Goal: Check status: Check status

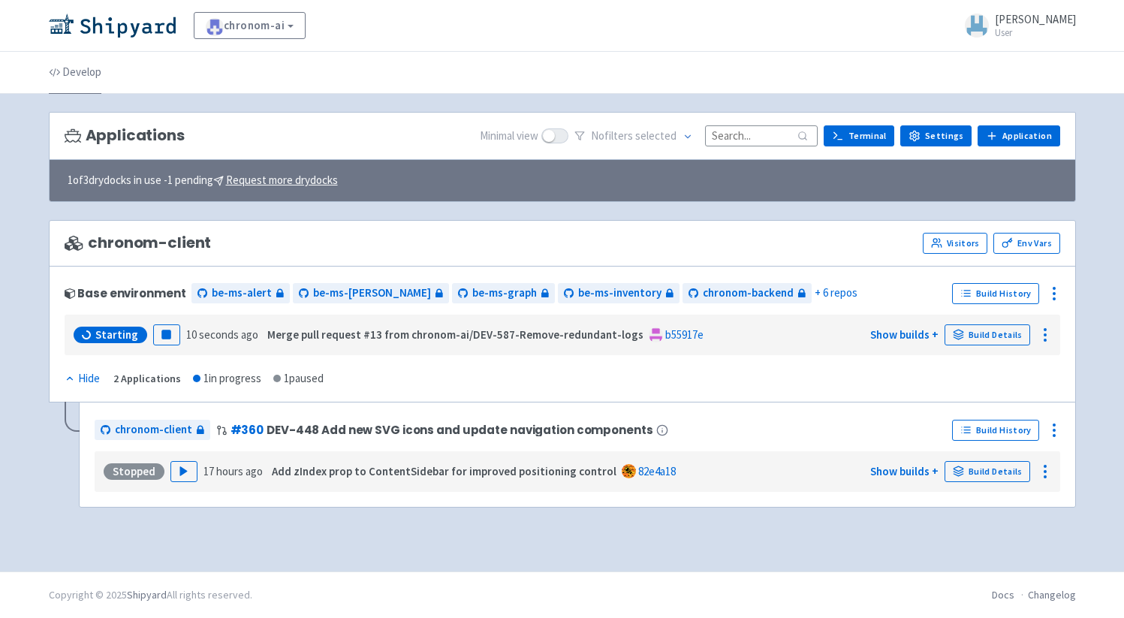
click at [81, 74] on link "Develop" at bounding box center [75, 73] width 53 height 42
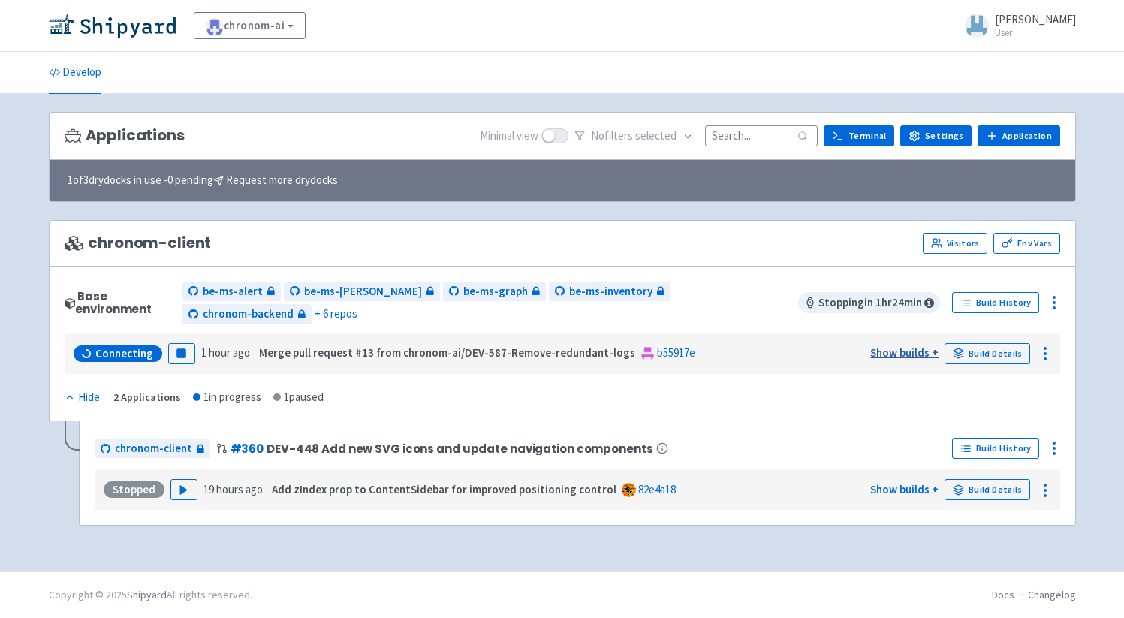
click at [898, 345] on link "Show builds +" at bounding box center [904, 352] width 68 height 14
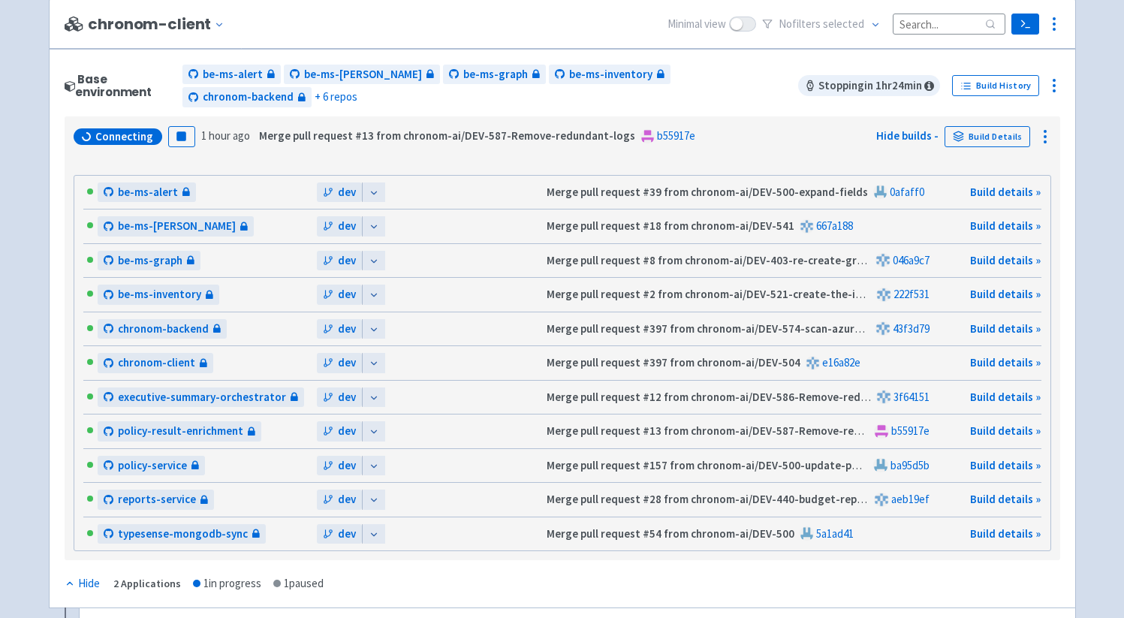
scroll to position [164, 0]
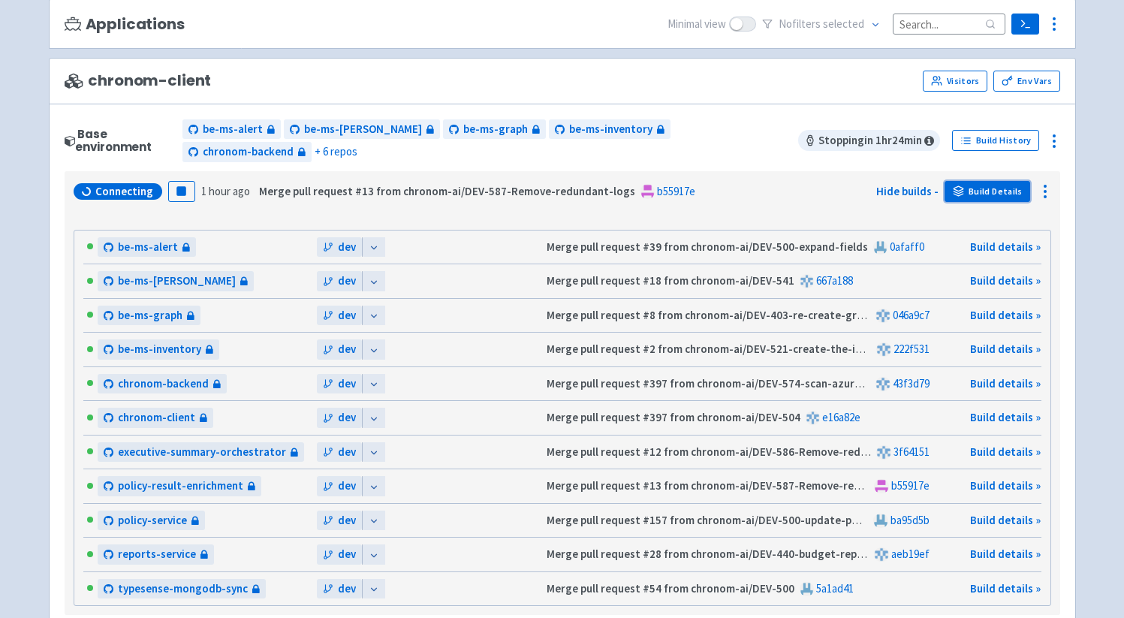
click at [990, 181] on link "Build Details" at bounding box center [987, 191] width 86 height 21
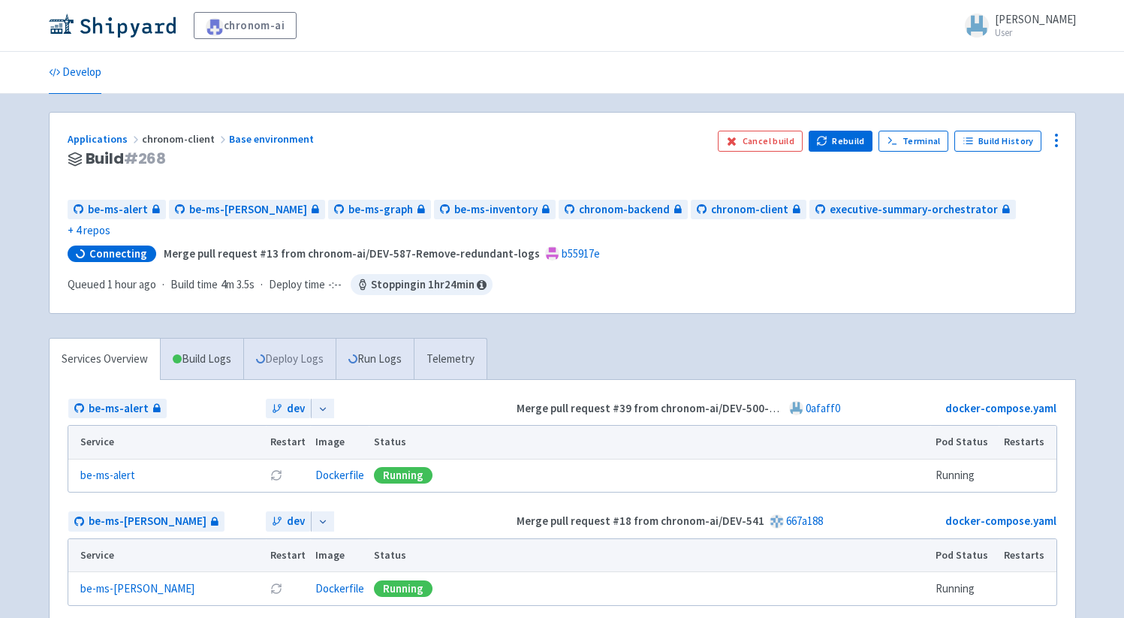
click at [321, 339] on link "Deploy Logs" at bounding box center [289, 359] width 92 height 41
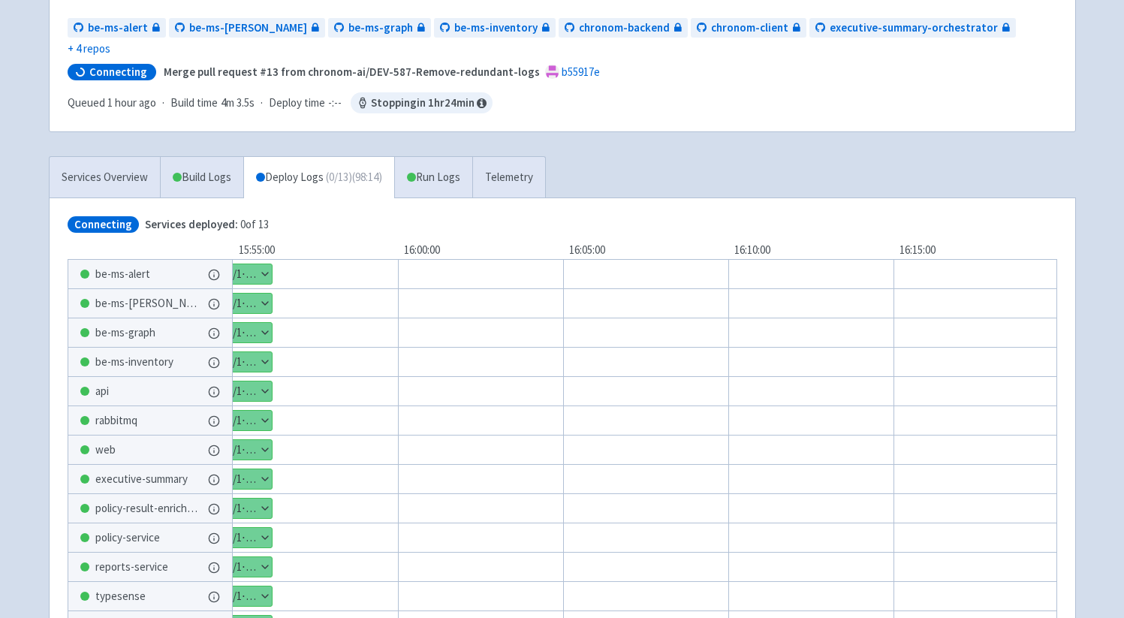
scroll to position [291, 0]
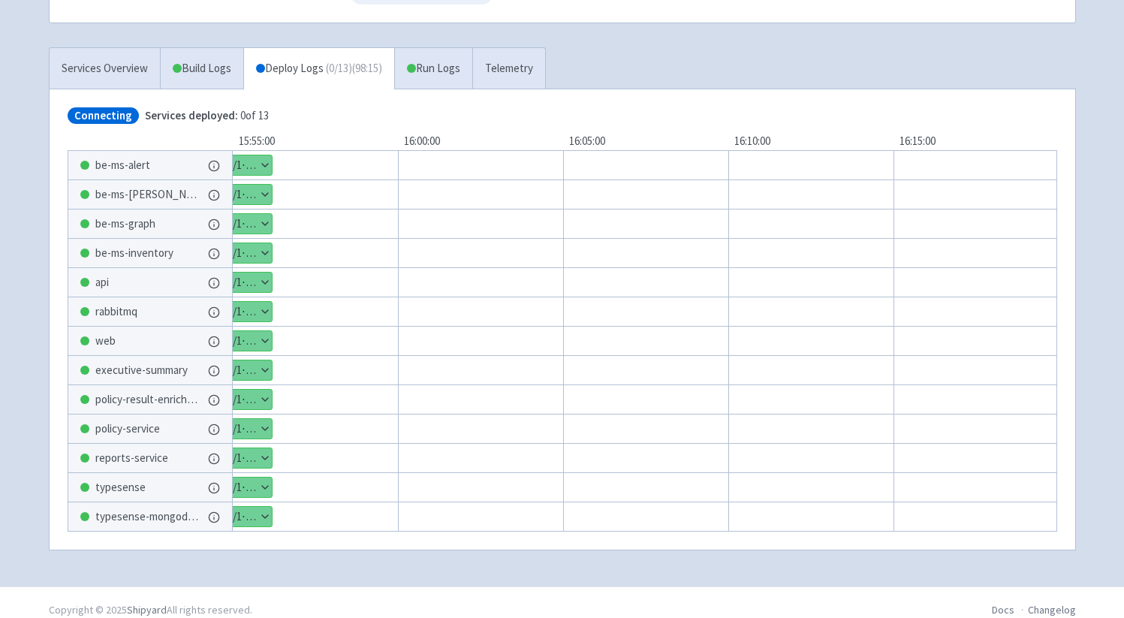
click at [258, 155] on button "Show details" at bounding box center [247, 165] width 49 height 20
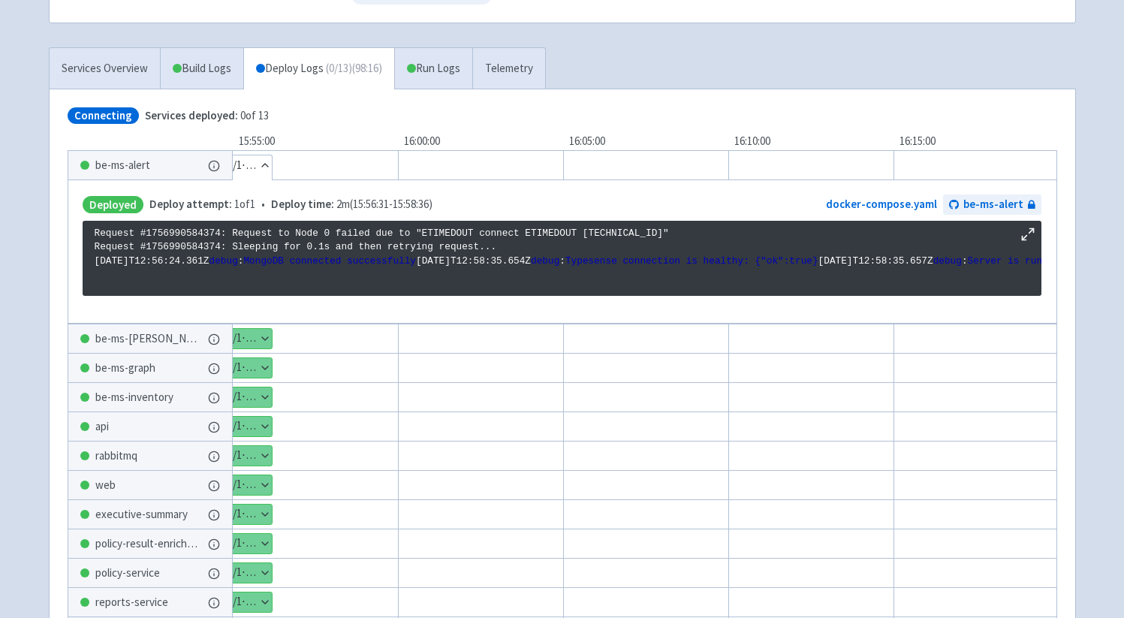
click at [256, 329] on button "Show details" at bounding box center [247, 339] width 49 height 20
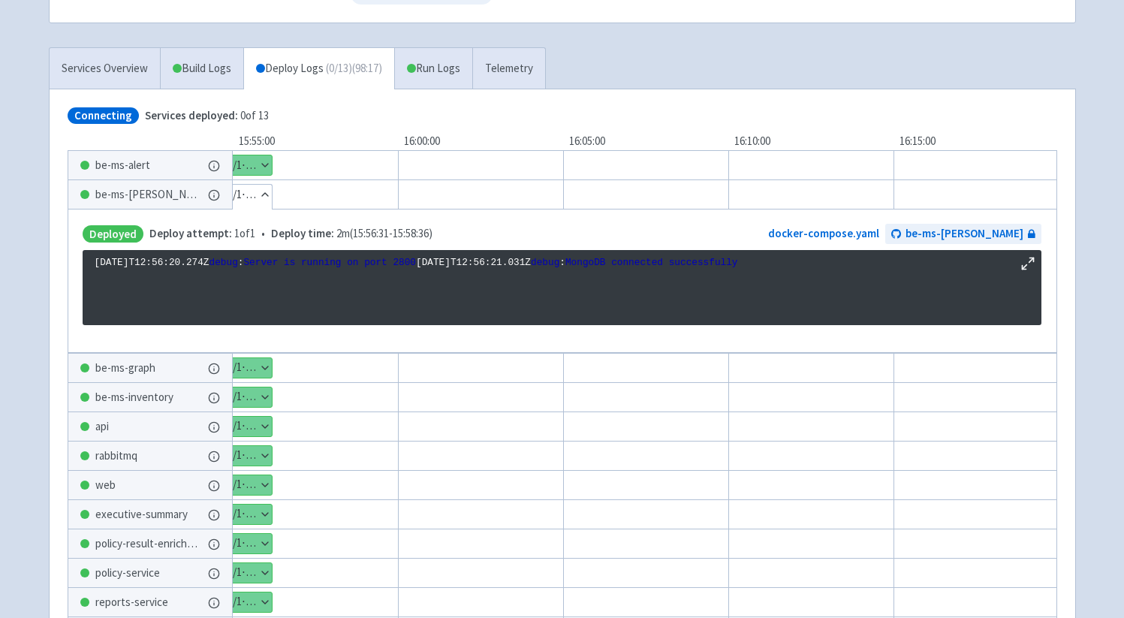
click at [258, 387] on div "Show details 1 / 1 ⋅ Deployed" at bounding box center [247, 397] width 50 height 21
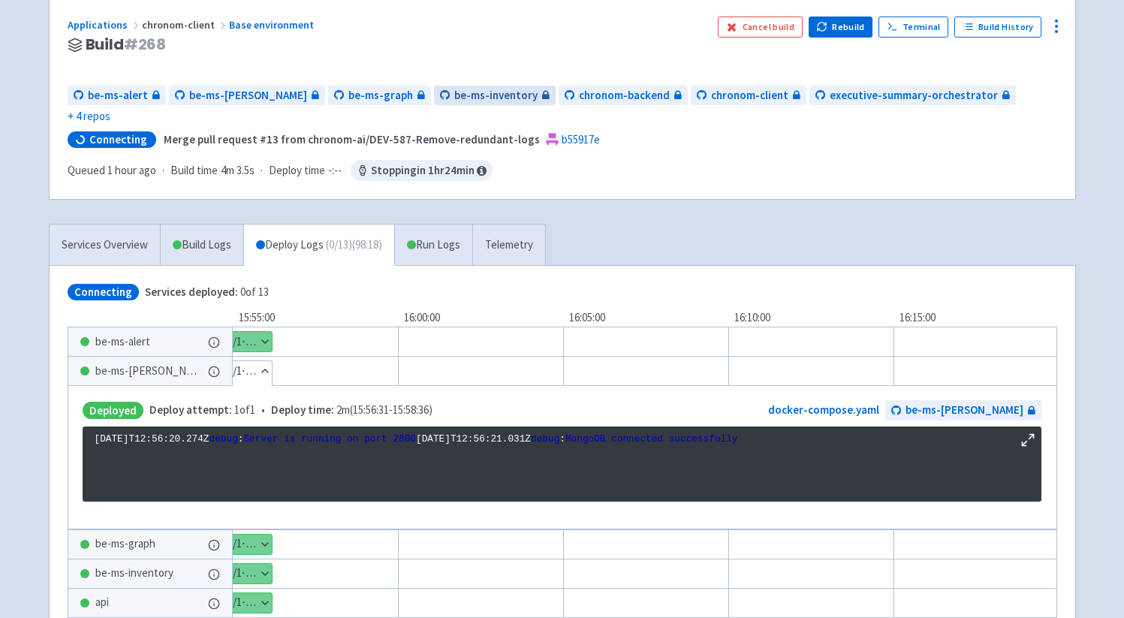
scroll to position [37, 0]
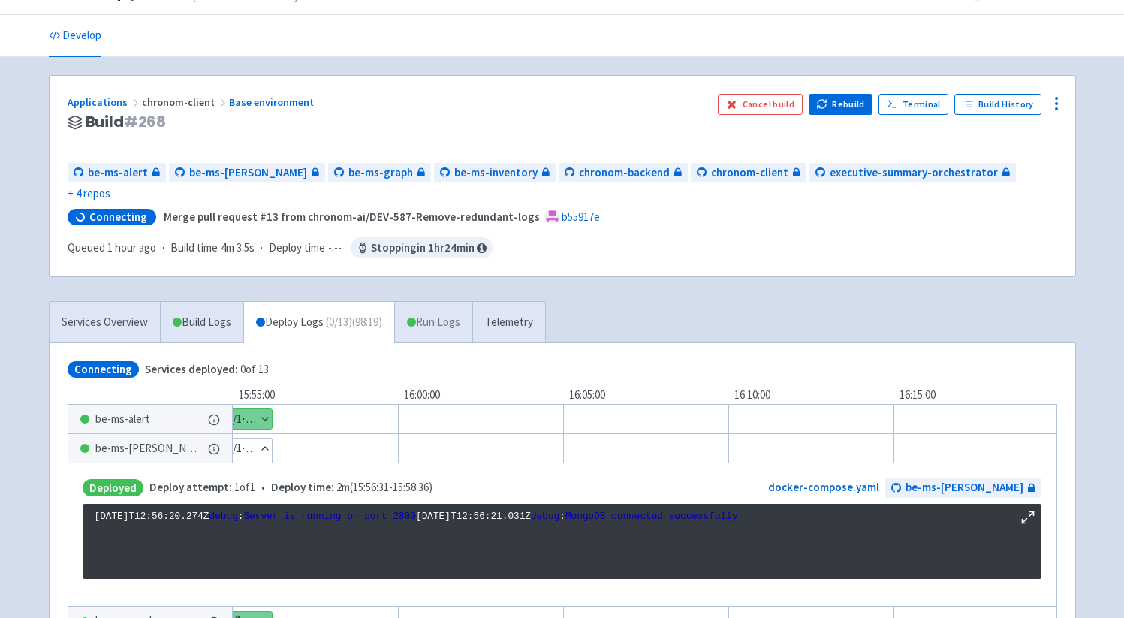
click at [424, 312] on link "Run Logs" at bounding box center [433, 322] width 78 height 41
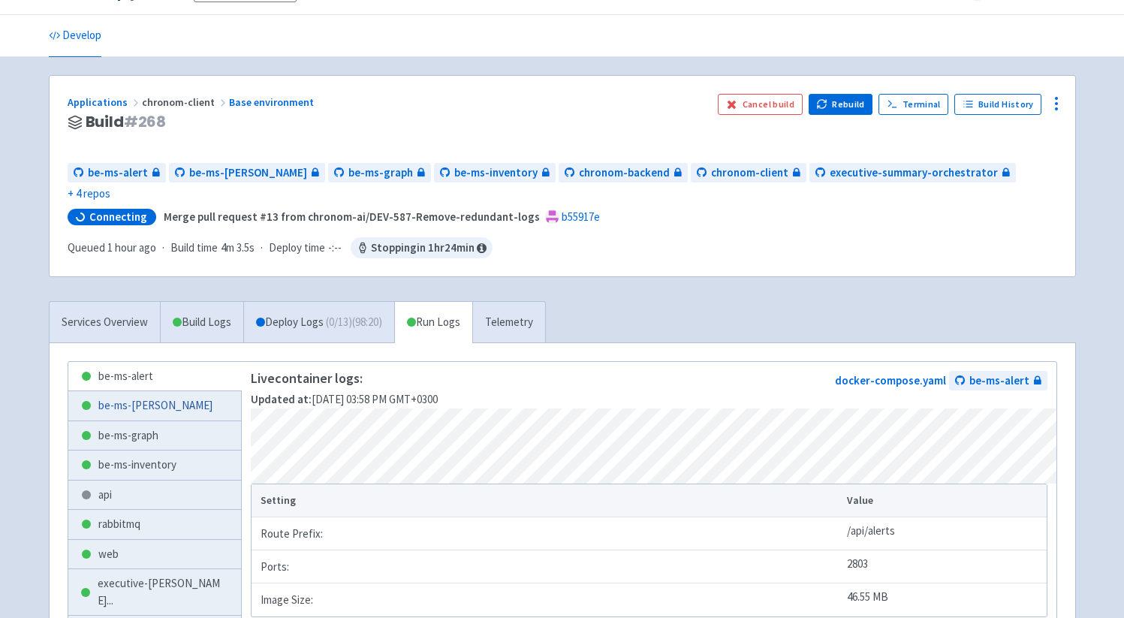
click at [126, 391] on link "be-ms-[PERSON_NAME]" at bounding box center [154, 405] width 173 height 29
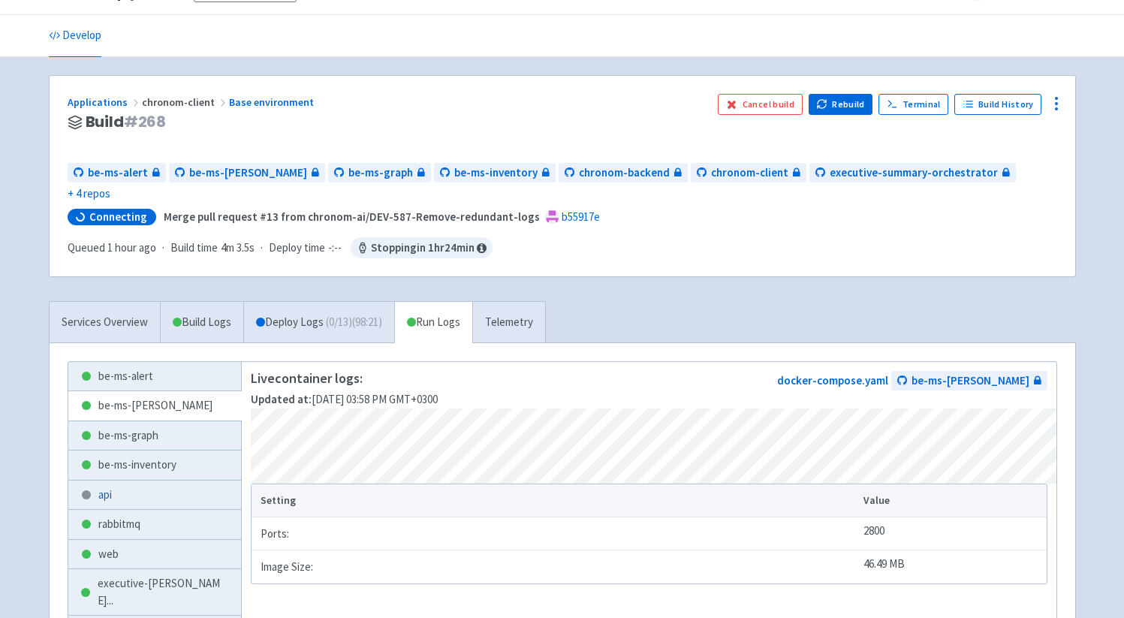
click at [113, 480] on link "api" at bounding box center [154, 494] width 173 height 29
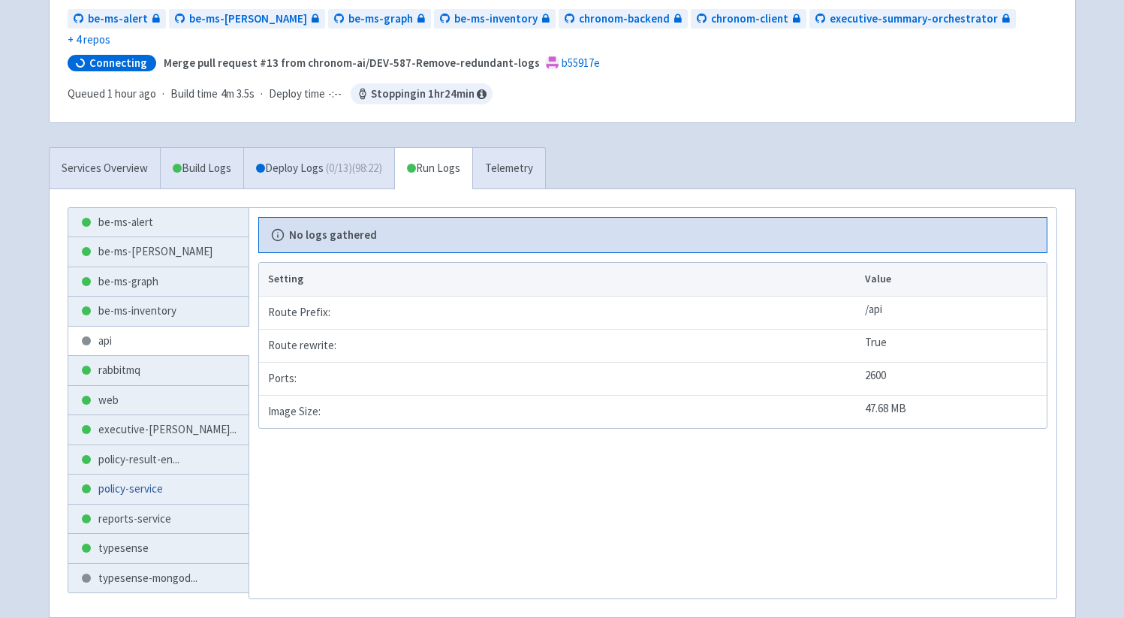
scroll to position [253, 0]
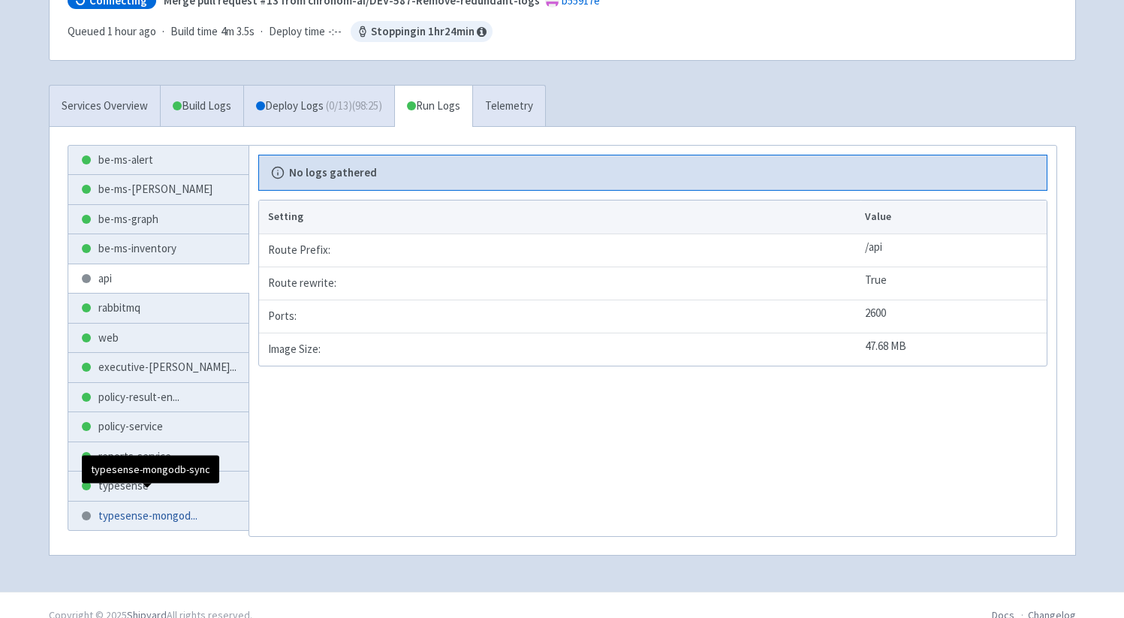
click at [113, 508] on span "typesense-mongod ..." at bounding box center [147, 516] width 99 height 17
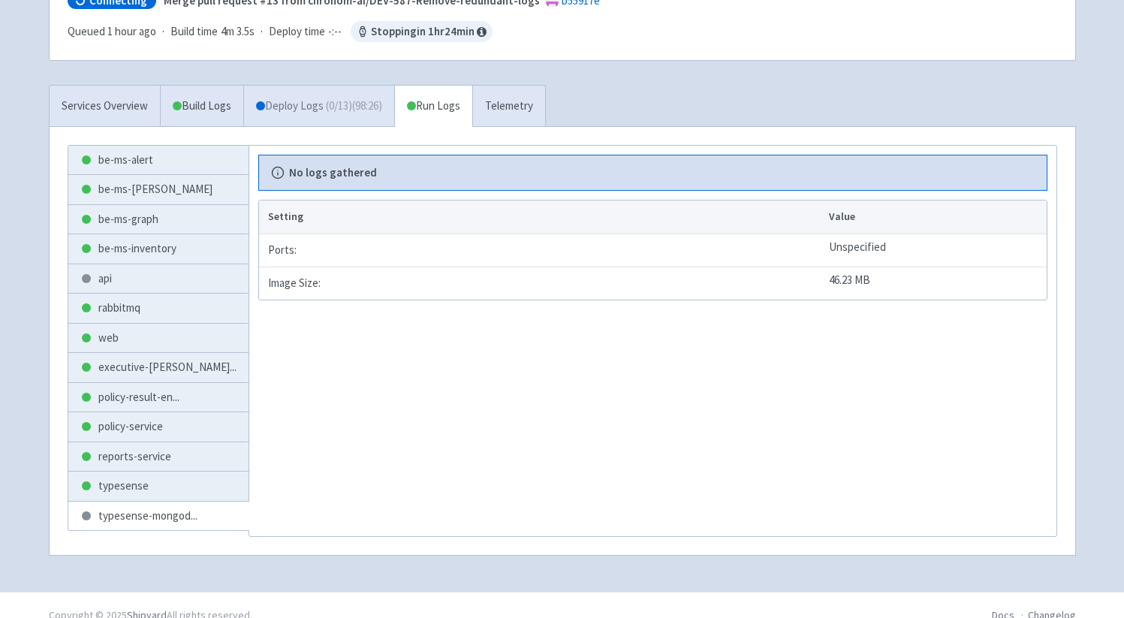
click at [382, 98] on span "( 0 / 13 ) (98:26)" at bounding box center [354, 106] width 56 height 17
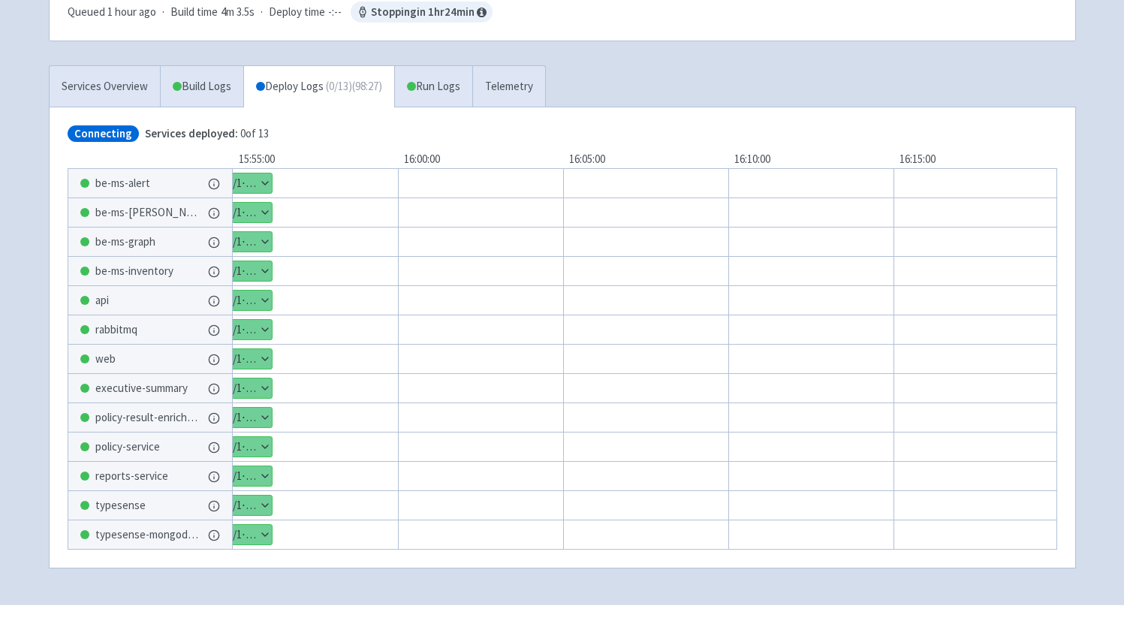
scroll to position [291, 0]
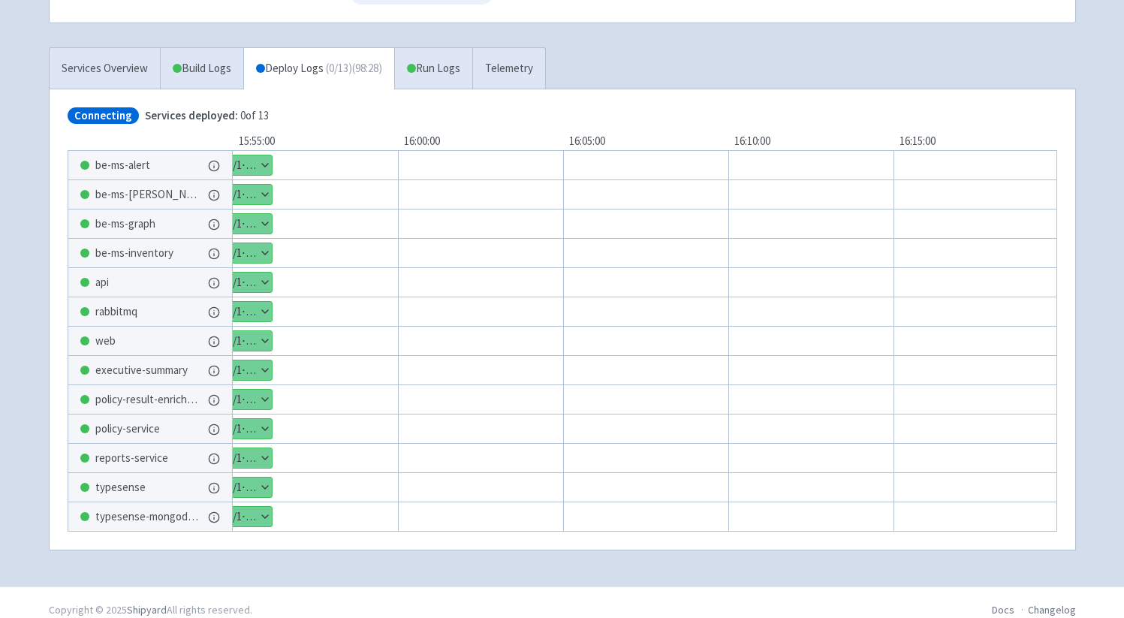
click at [249, 507] on button "Show details" at bounding box center [247, 517] width 49 height 20
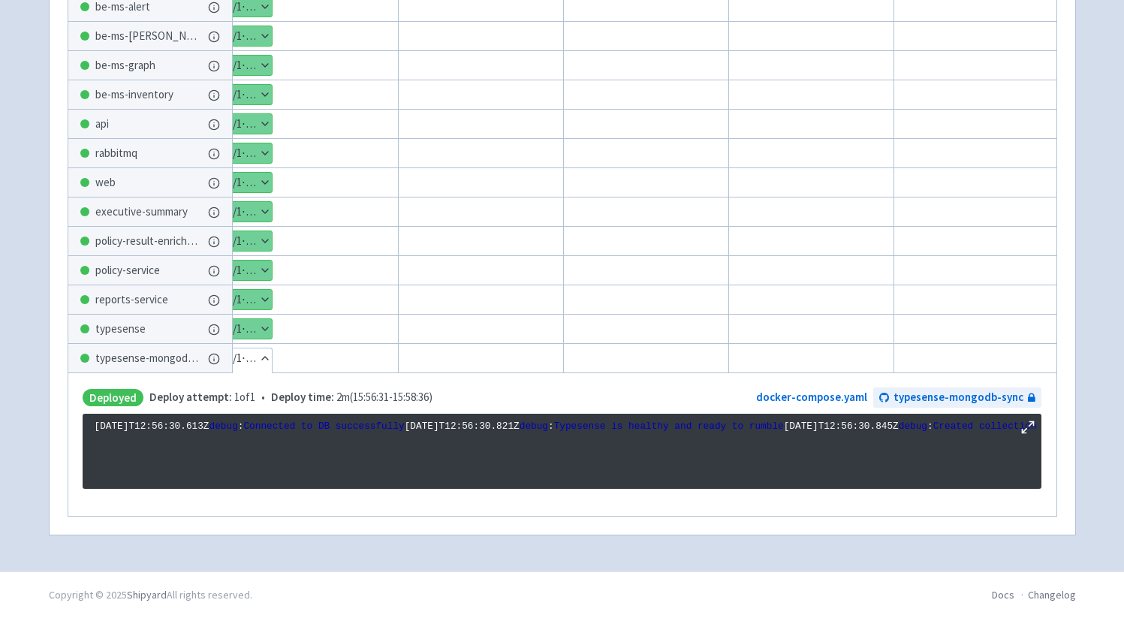
scroll to position [580, 0]
click at [238, 314] on div "Show details 1 / 1 ⋅ Deployed" at bounding box center [665, 329] width 961 height 30
click at [246, 319] on button "Show details" at bounding box center [247, 329] width 49 height 20
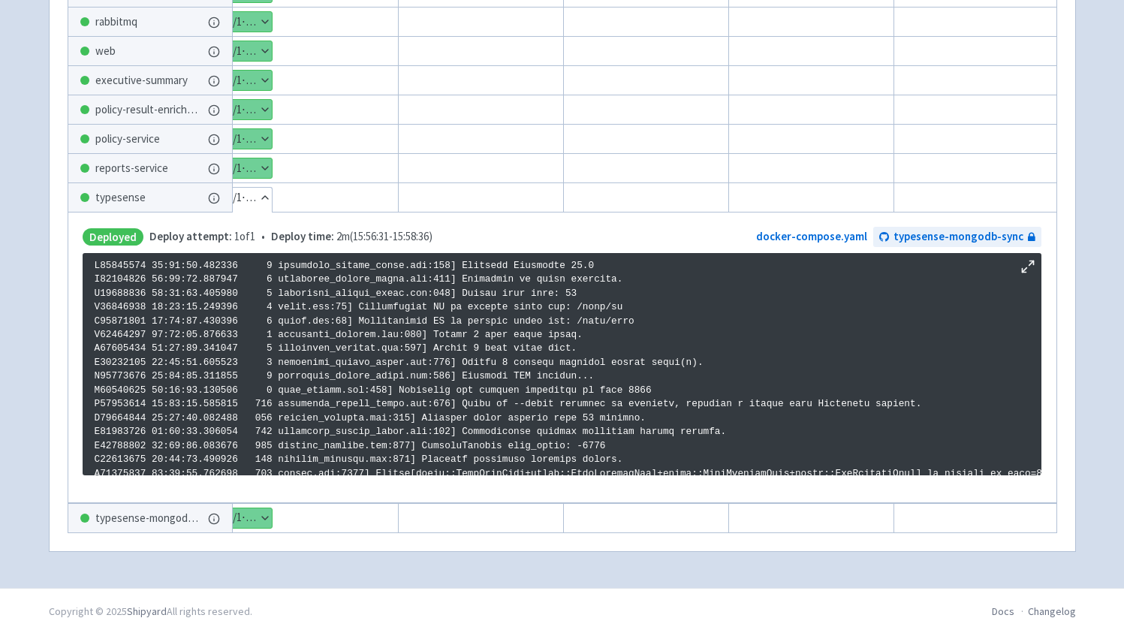
scroll to position [1445, 0]
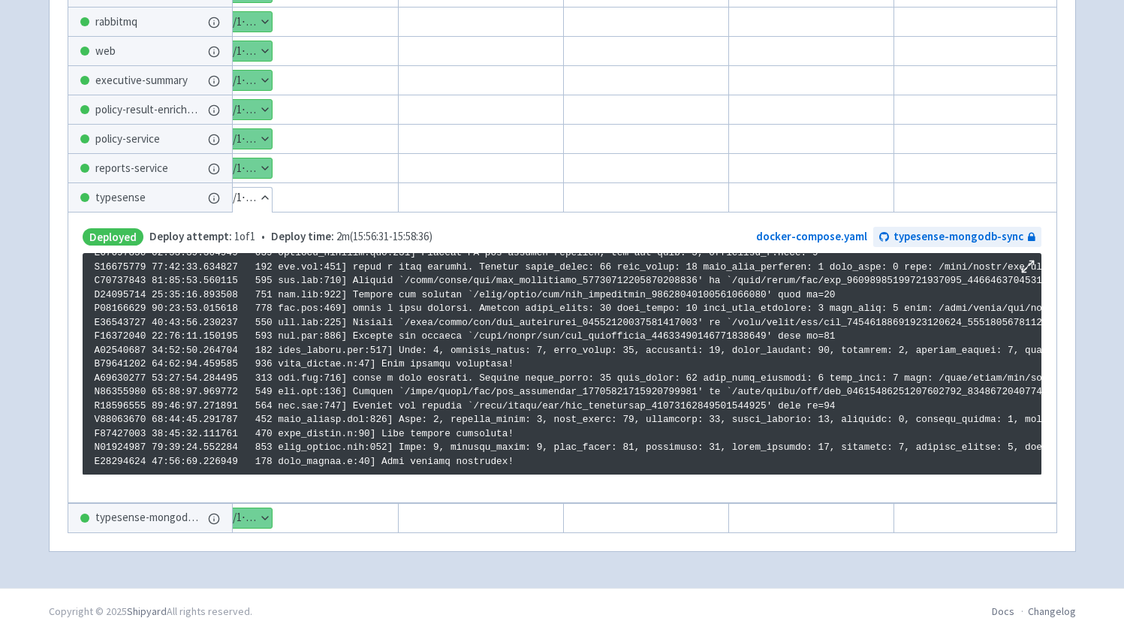
click at [262, 158] on button "Show details" at bounding box center [247, 168] width 49 height 20
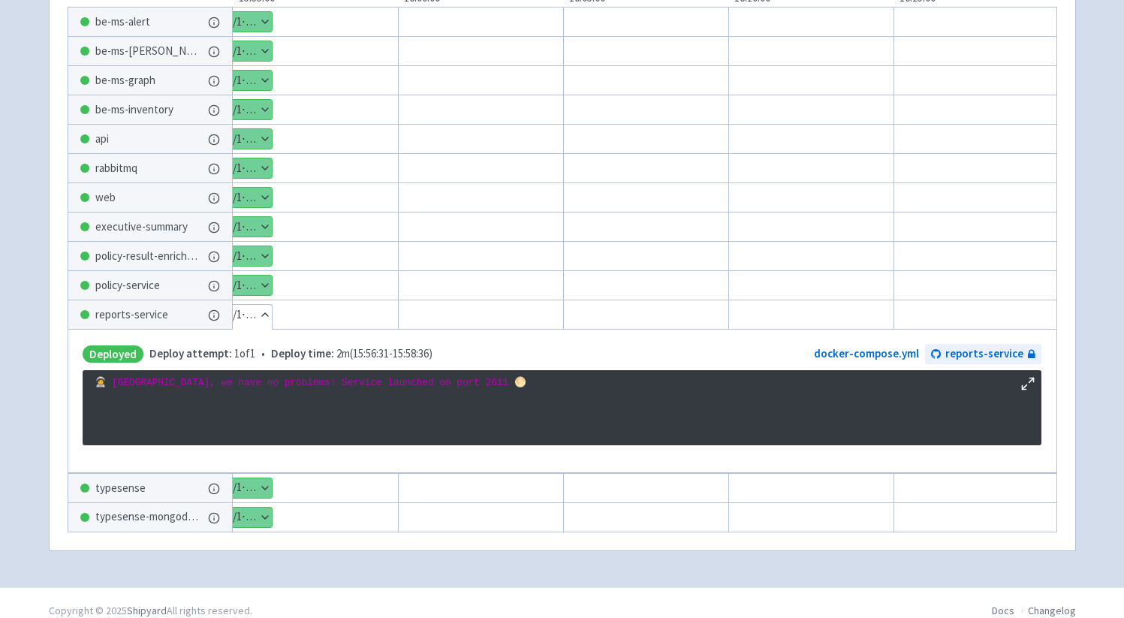
click at [263, 129] on button "Show details" at bounding box center [247, 139] width 49 height 20
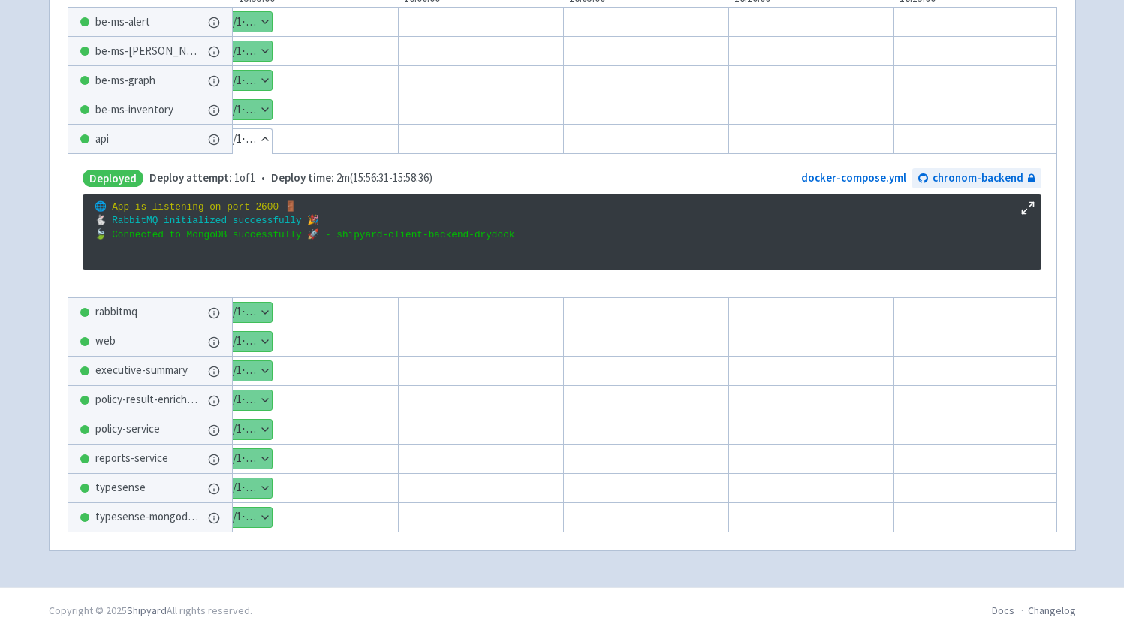
click at [264, 100] on button "Show details" at bounding box center [247, 110] width 49 height 20
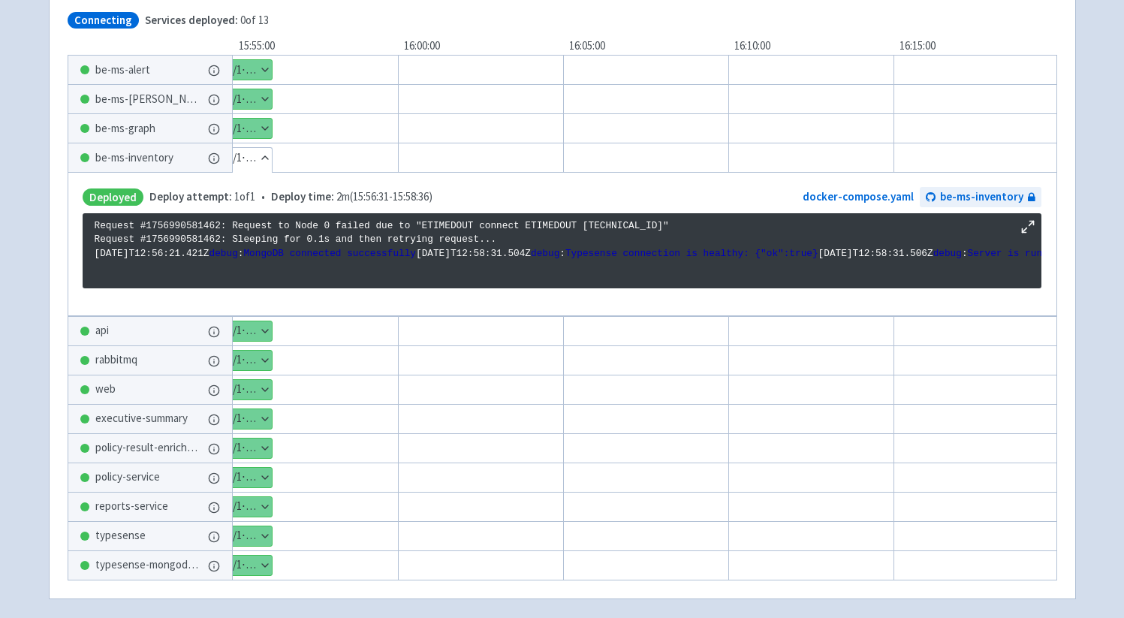
scroll to position [370, 0]
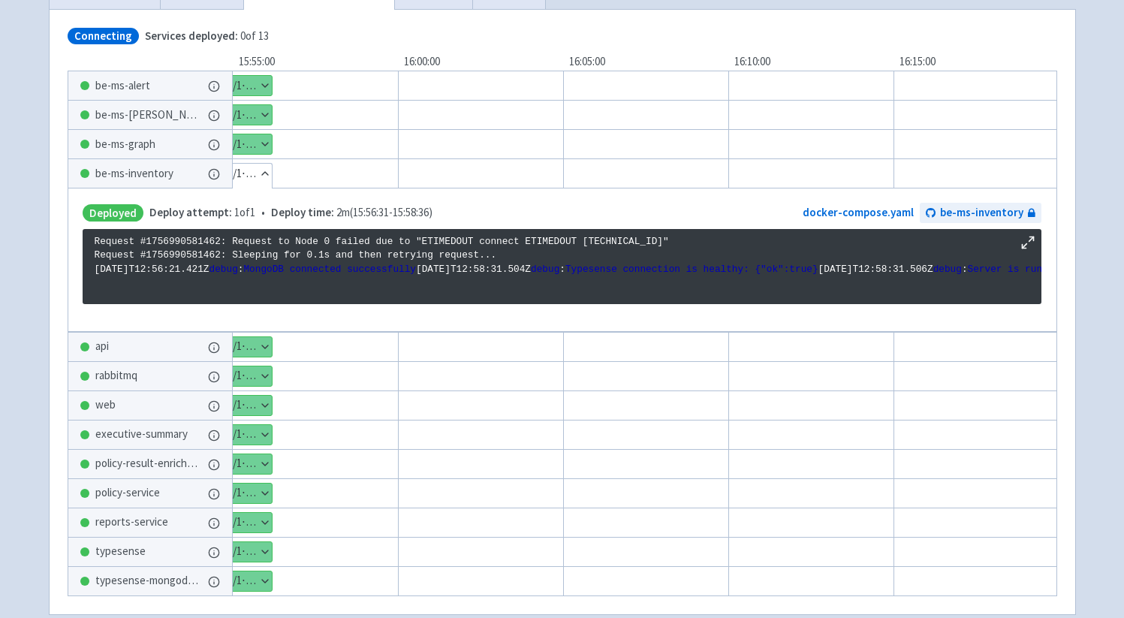
click at [261, 137] on div "Show details 1 / 1 ⋅ Deployed" at bounding box center [665, 144] width 961 height 30
click at [257, 134] on button "Show details" at bounding box center [247, 144] width 49 height 20
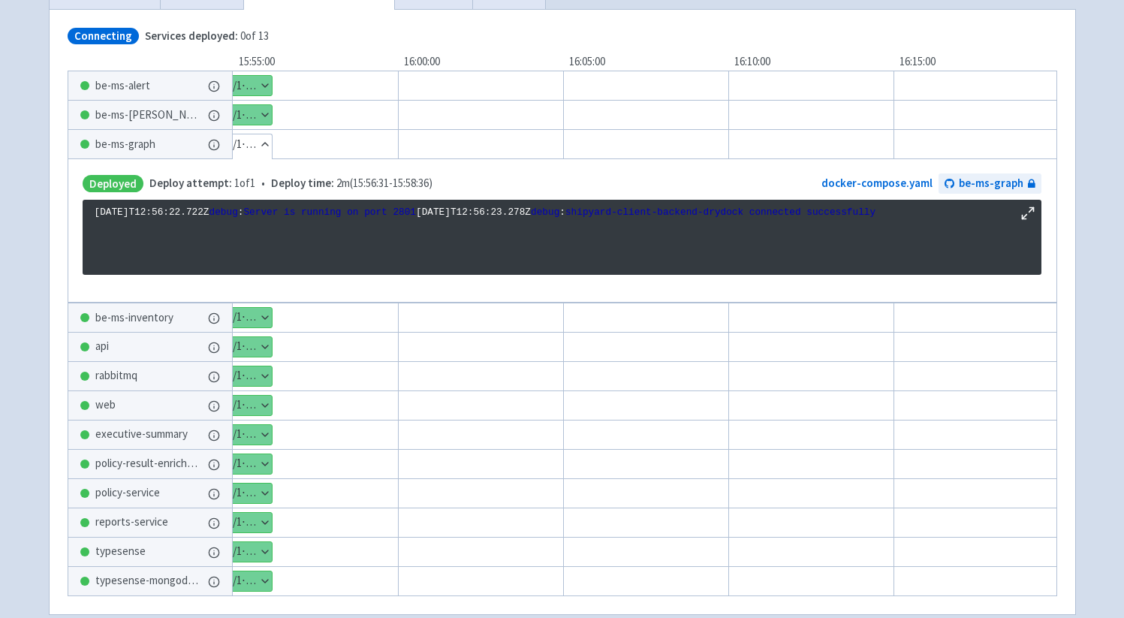
scroll to position [345, 0]
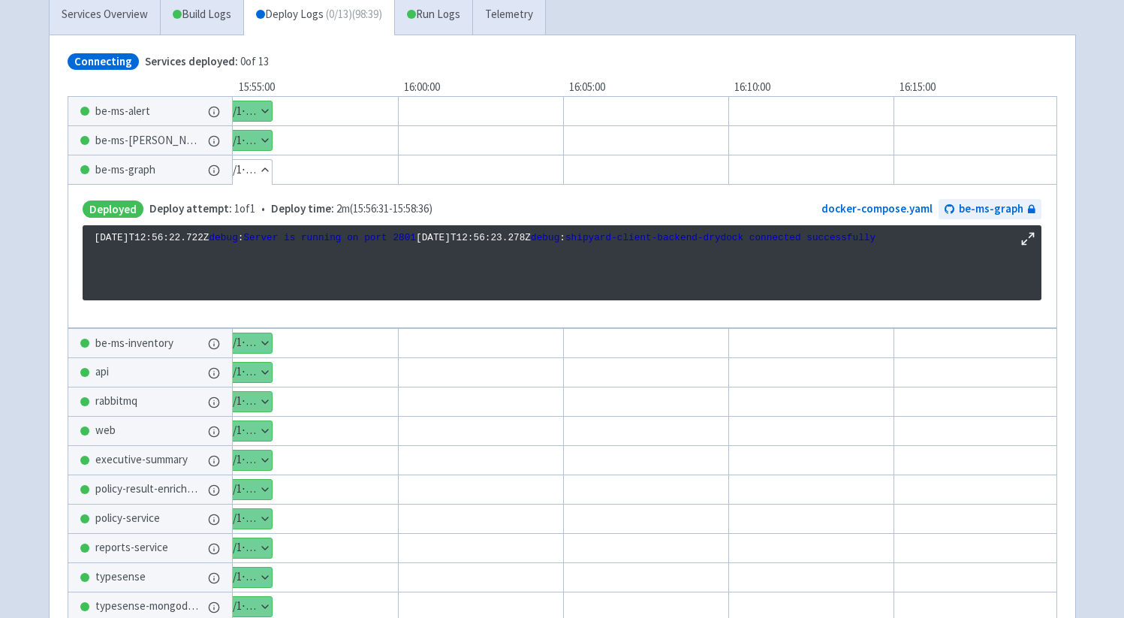
click at [257, 131] on button "Show details" at bounding box center [247, 141] width 49 height 20
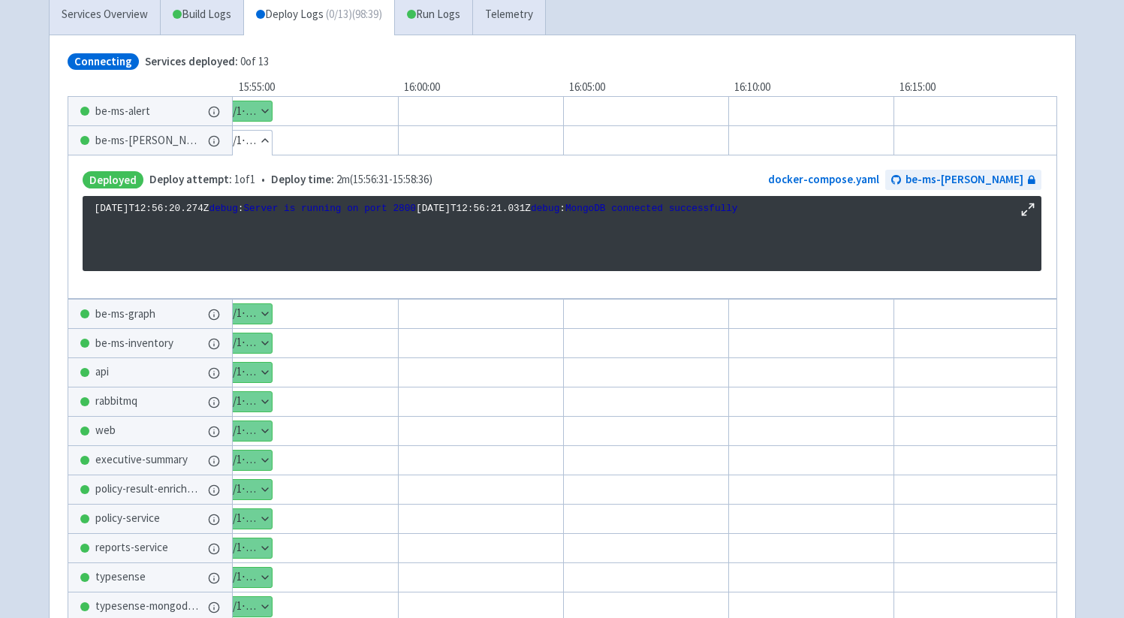
click at [263, 101] on button "Show details" at bounding box center [247, 111] width 49 height 20
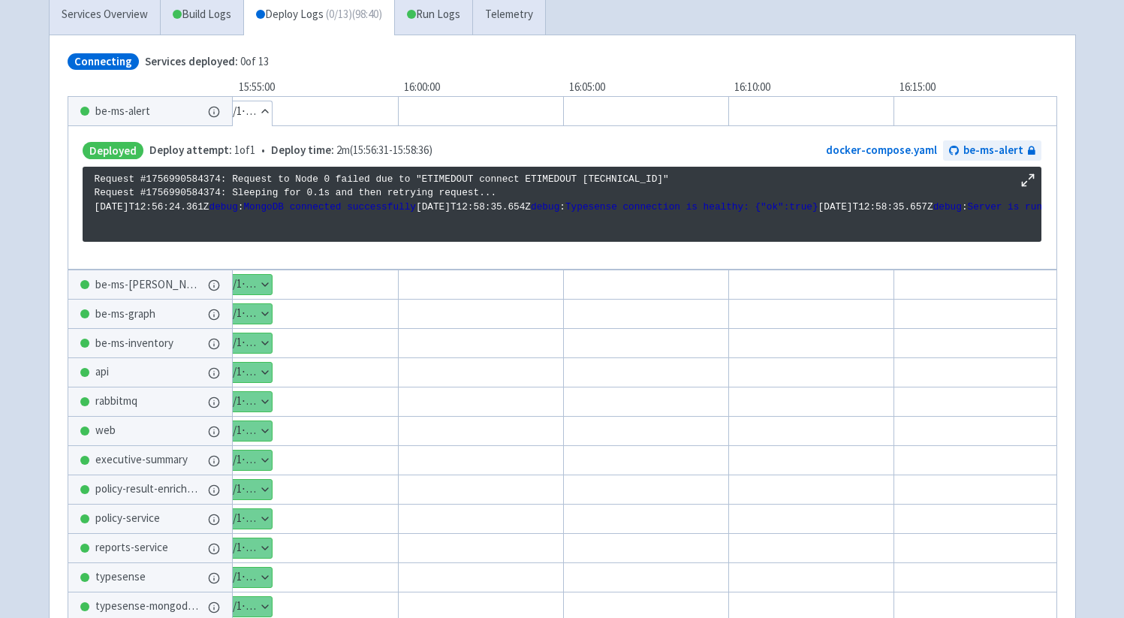
scroll to position [161, 0]
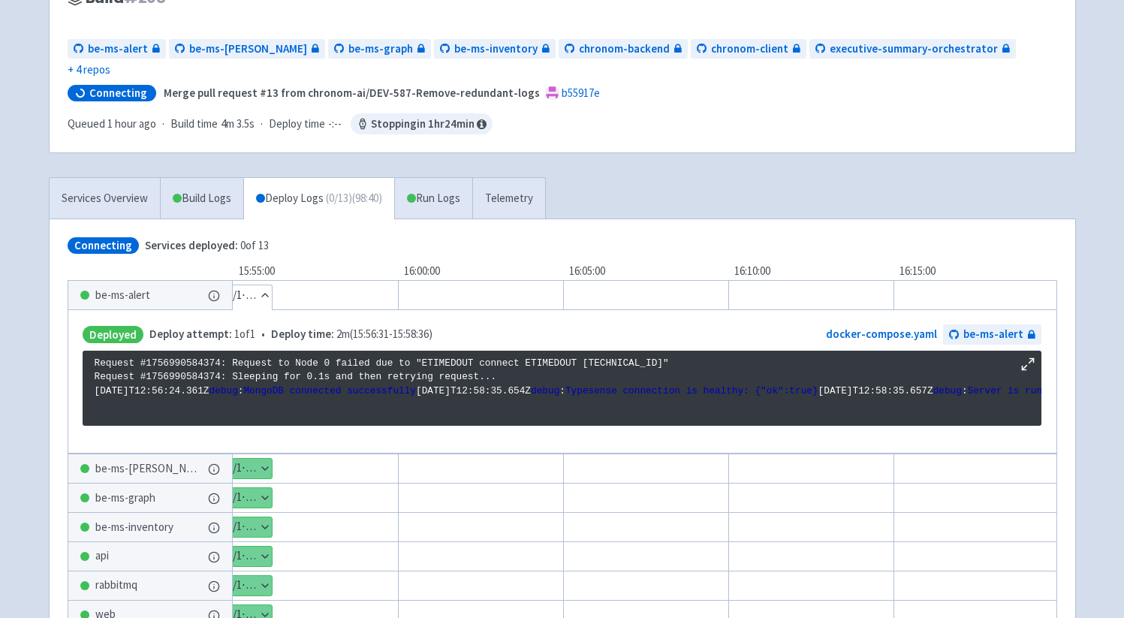
click at [255, 153] on div "Applications chronom-client Base environment Build # 268 Cancel build Rebuild T…" at bounding box center [562, 396] width 1027 height 891
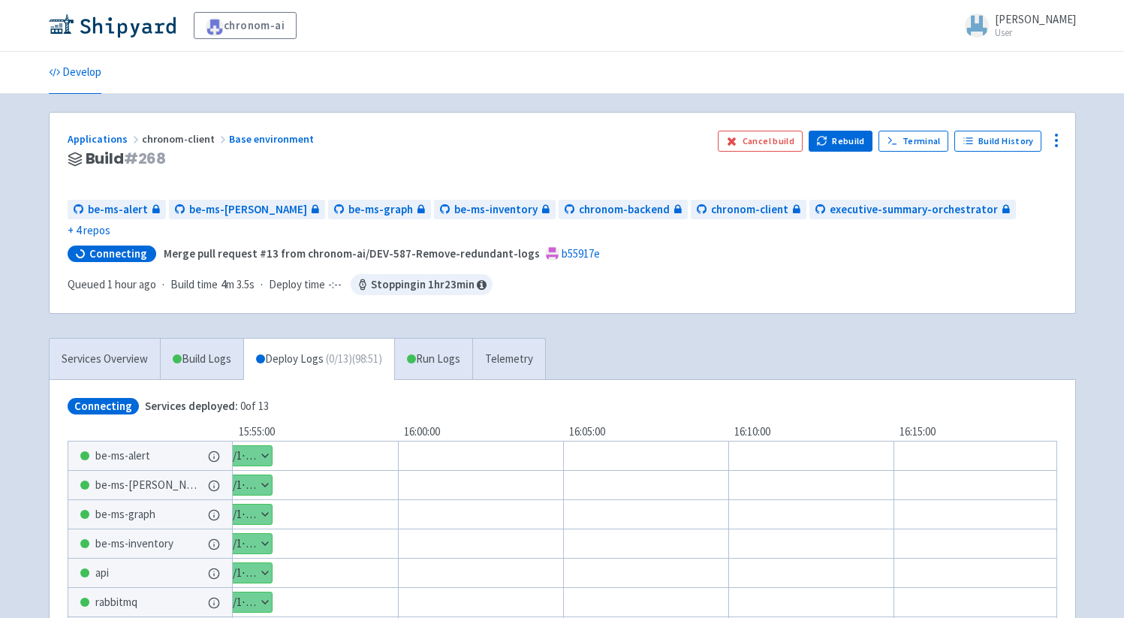
click at [162, 105] on div "chronom-ai [PERSON_NAME] User Profile Sign out Develop" at bounding box center [562, 438] width 1124 height 877
